Goal: Communication & Community: Answer question/provide support

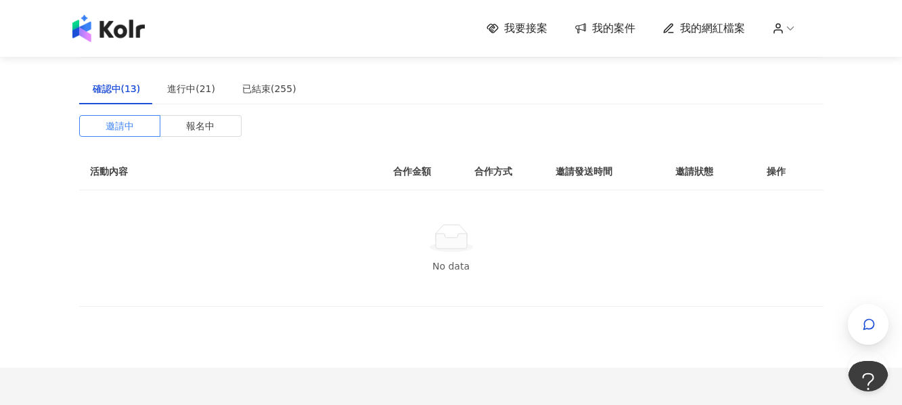
click at [595, 29] on span "我的案件" at bounding box center [613, 28] width 43 height 15
click at [190, 91] on div "進行中(21)" at bounding box center [191, 88] width 48 height 15
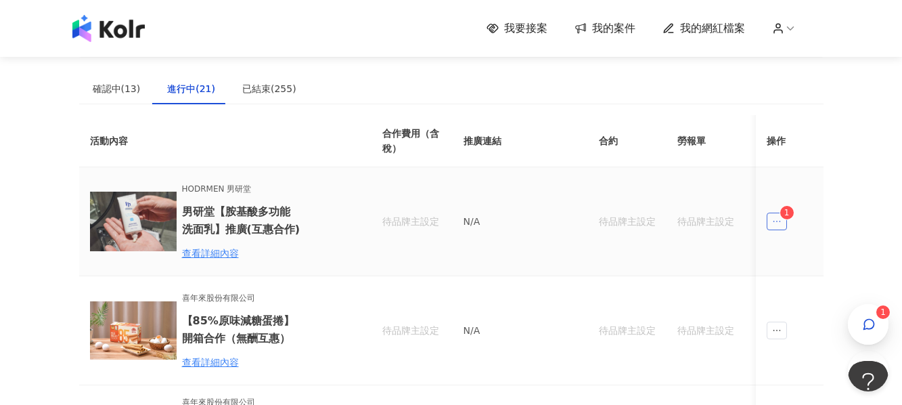
click at [784, 219] on span "ellipsis" at bounding box center [776, 221] width 20 height 18
click at [783, 277] on div "傳訊 1" at bounding box center [802, 282] width 51 height 15
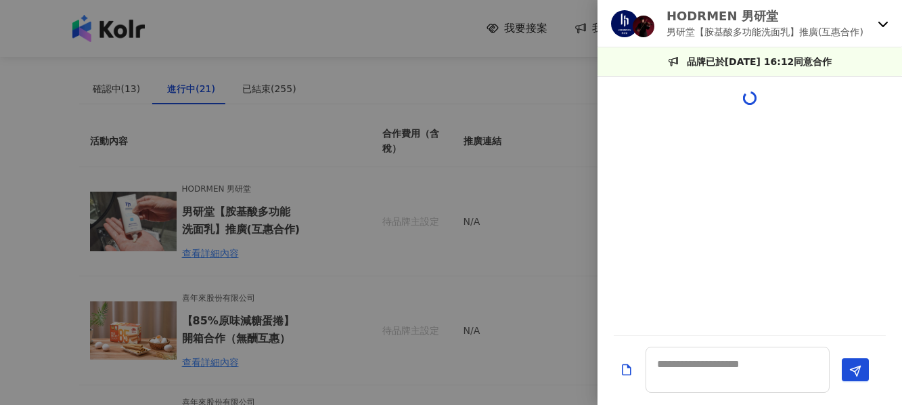
scroll to position [859, 0]
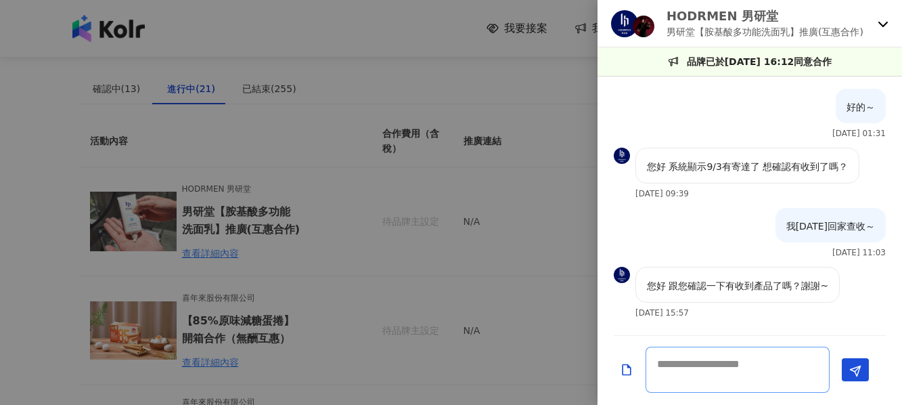
click at [714, 378] on textarea at bounding box center [737, 369] width 184 height 46
type textarea "**********"
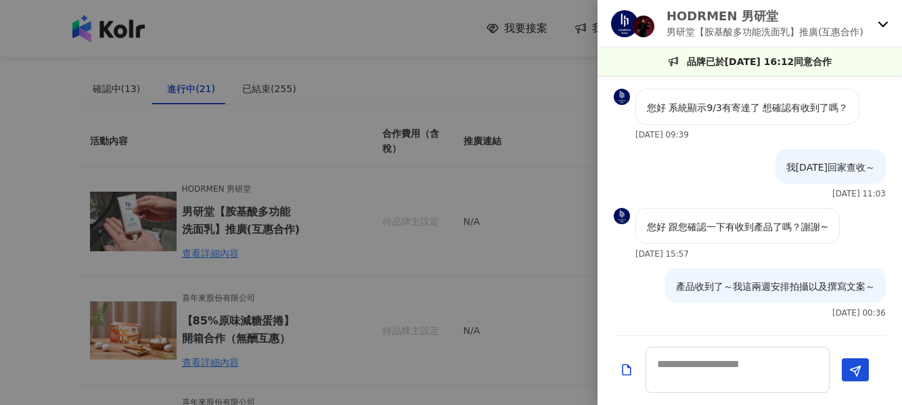
click at [365, 327] on div at bounding box center [451, 202] width 902 height 405
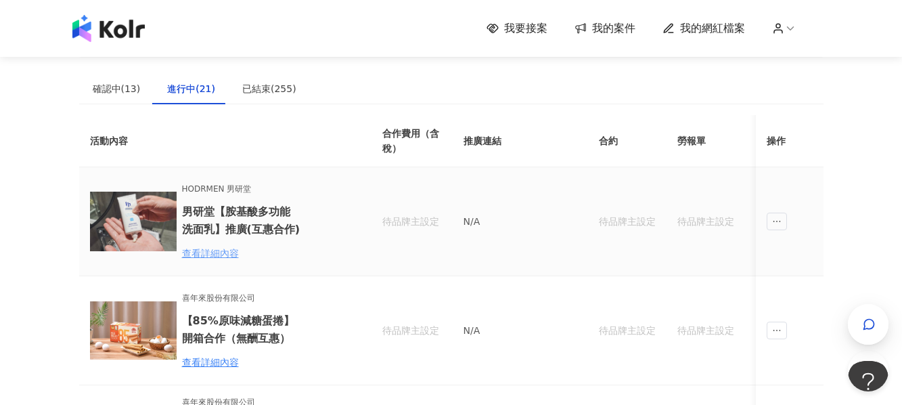
click at [229, 254] on div "查看詳細內容" at bounding box center [241, 253] width 118 height 15
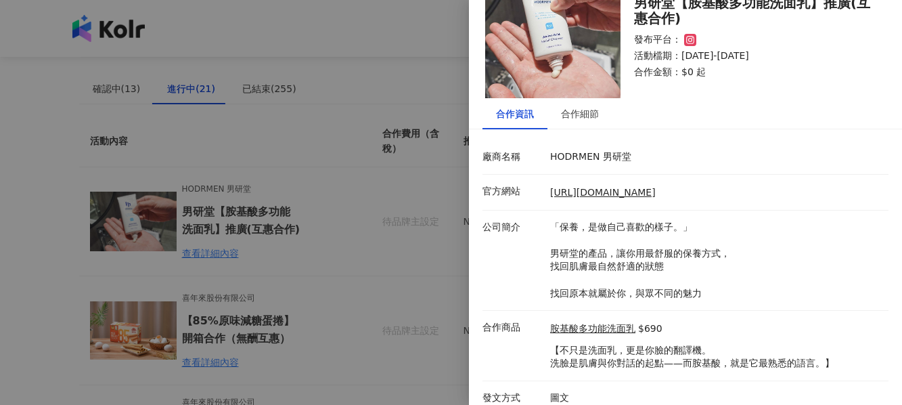
scroll to position [63, 0]
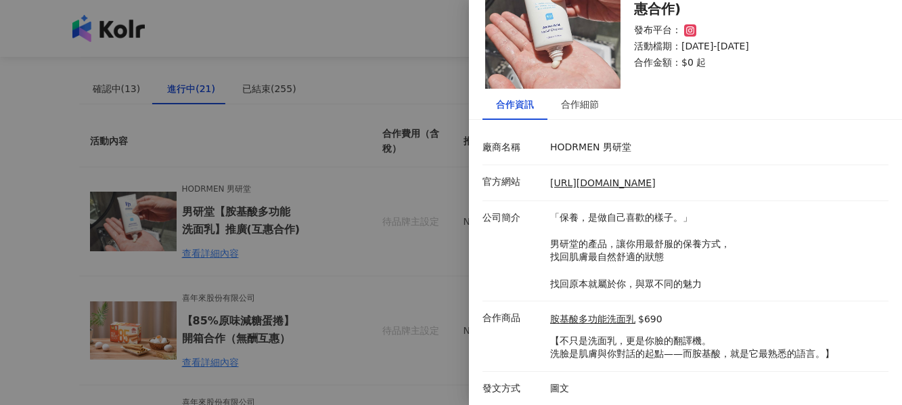
click at [346, 237] on div at bounding box center [451, 202] width 902 height 405
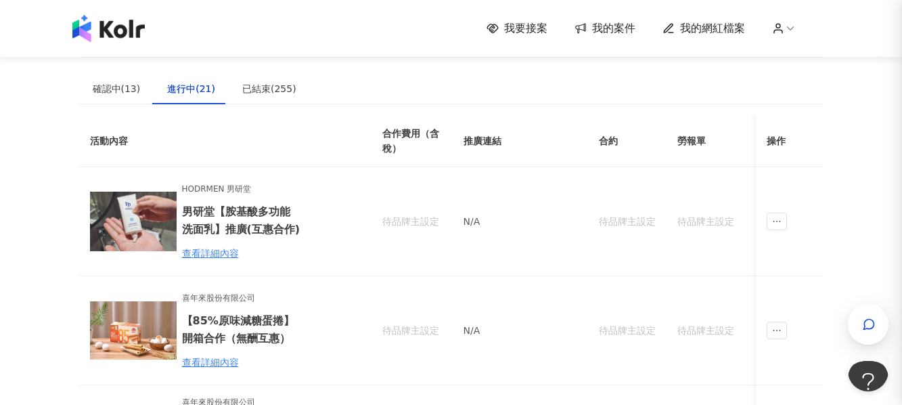
scroll to position [0, 0]
